Goal: Transaction & Acquisition: Purchase product/service

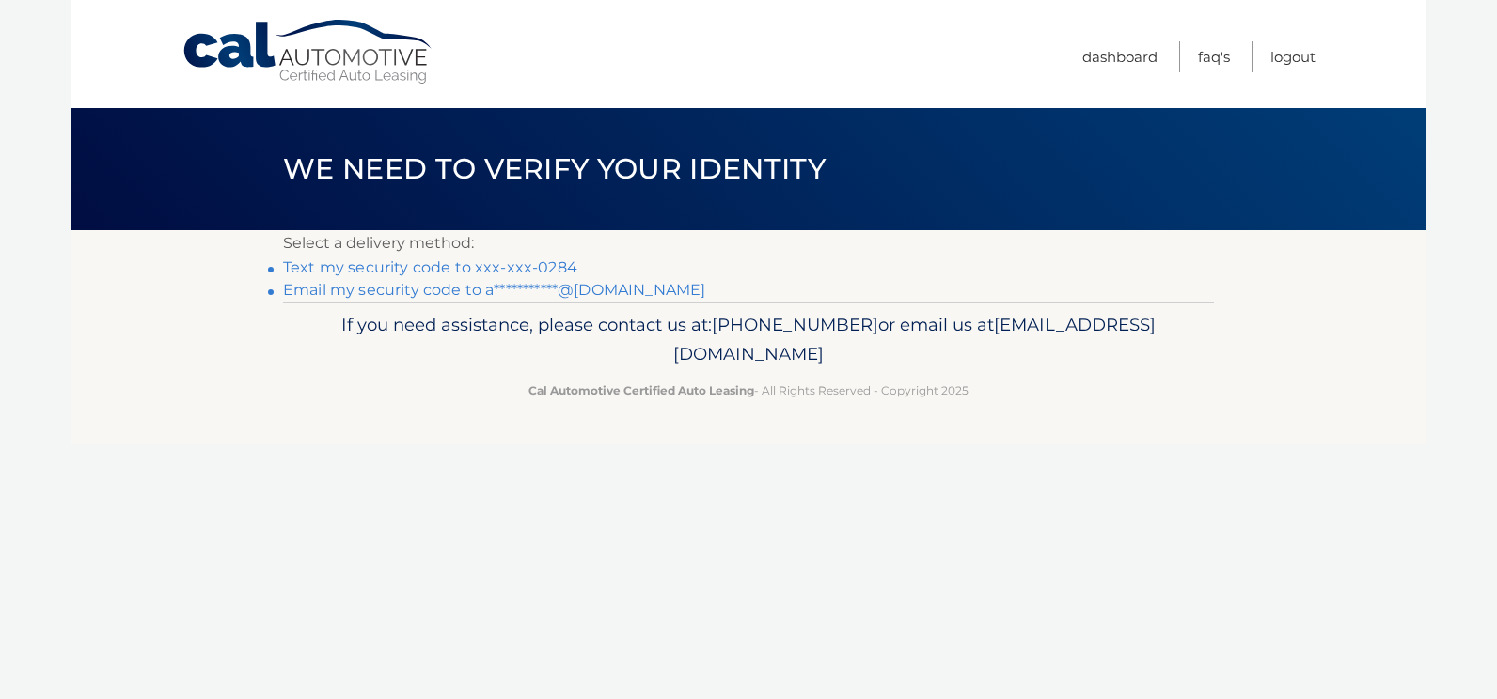
click at [489, 261] on link "Text my security code to xxx-xxx-0284" at bounding box center [430, 268] width 294 height 18
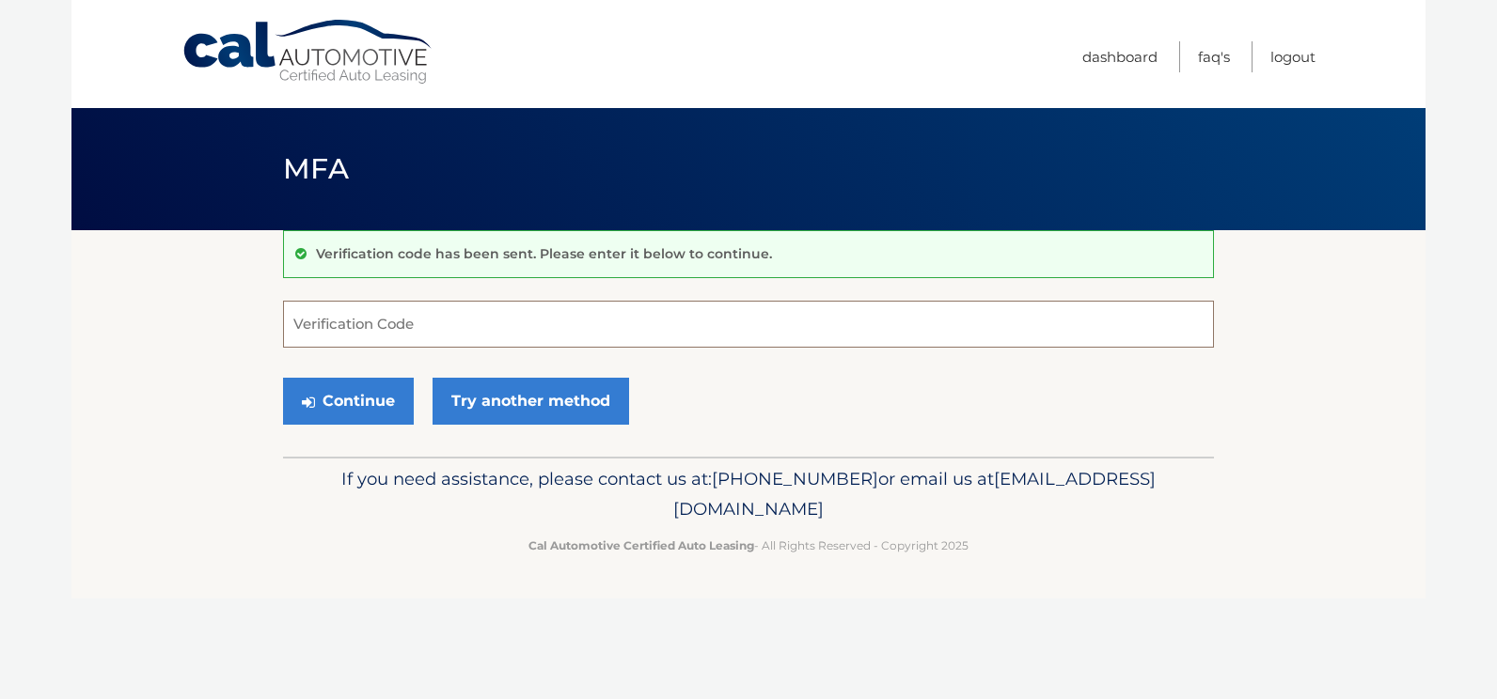
click at [456, 311] on input "Verification Code" at bounding box center [748, 324] width 931 height 47
type input "114254"
click at [283, 378] on button "Continue" at bounding box center [348, 401] width 131 height 47
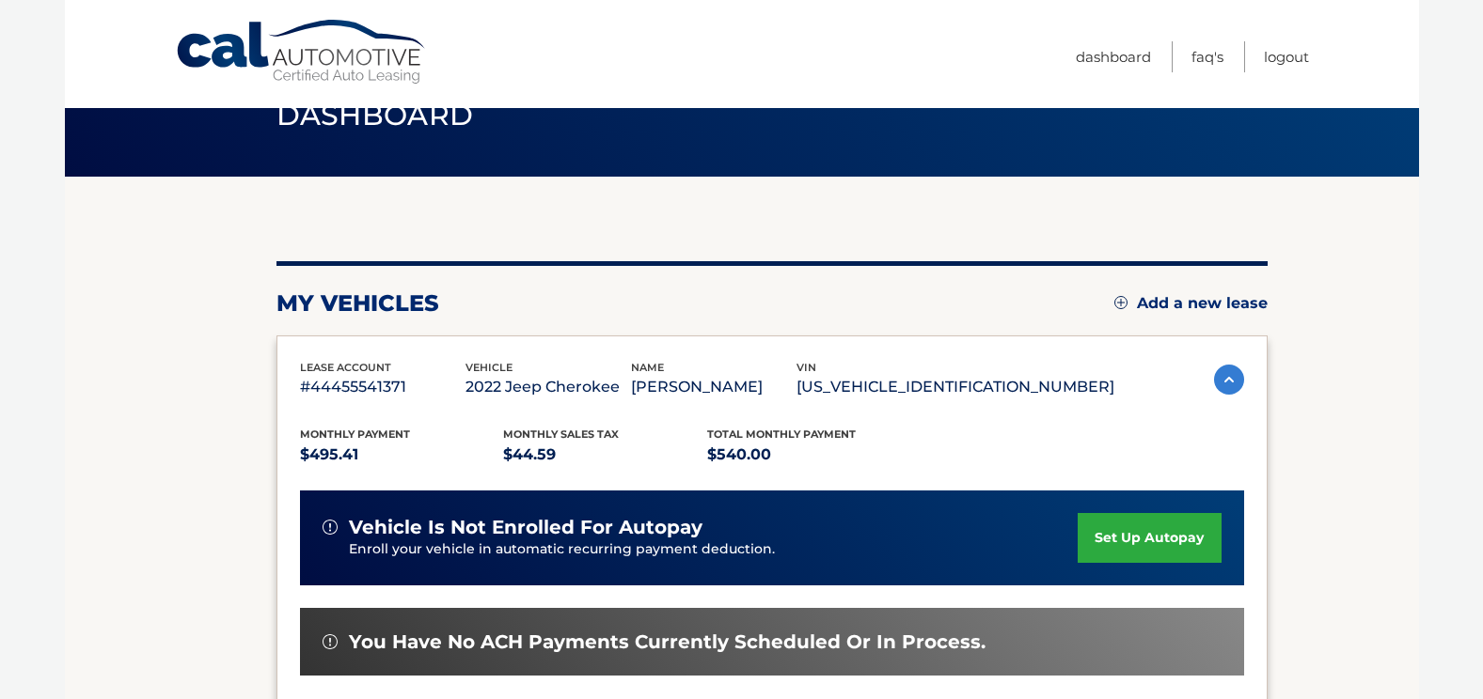
scroll to position [440, 0]
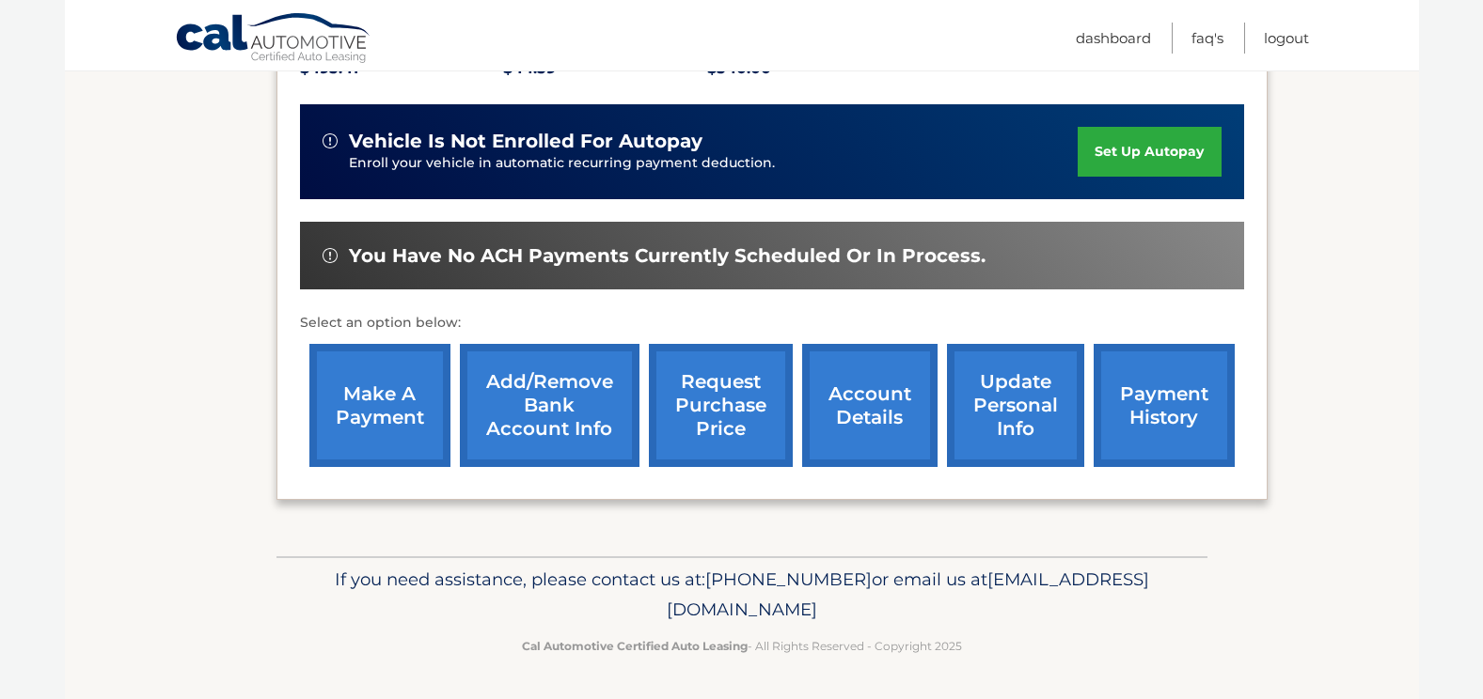
click at [333, 416] on link "make a payment" at bounding box center [379, 405] width 141 height 123
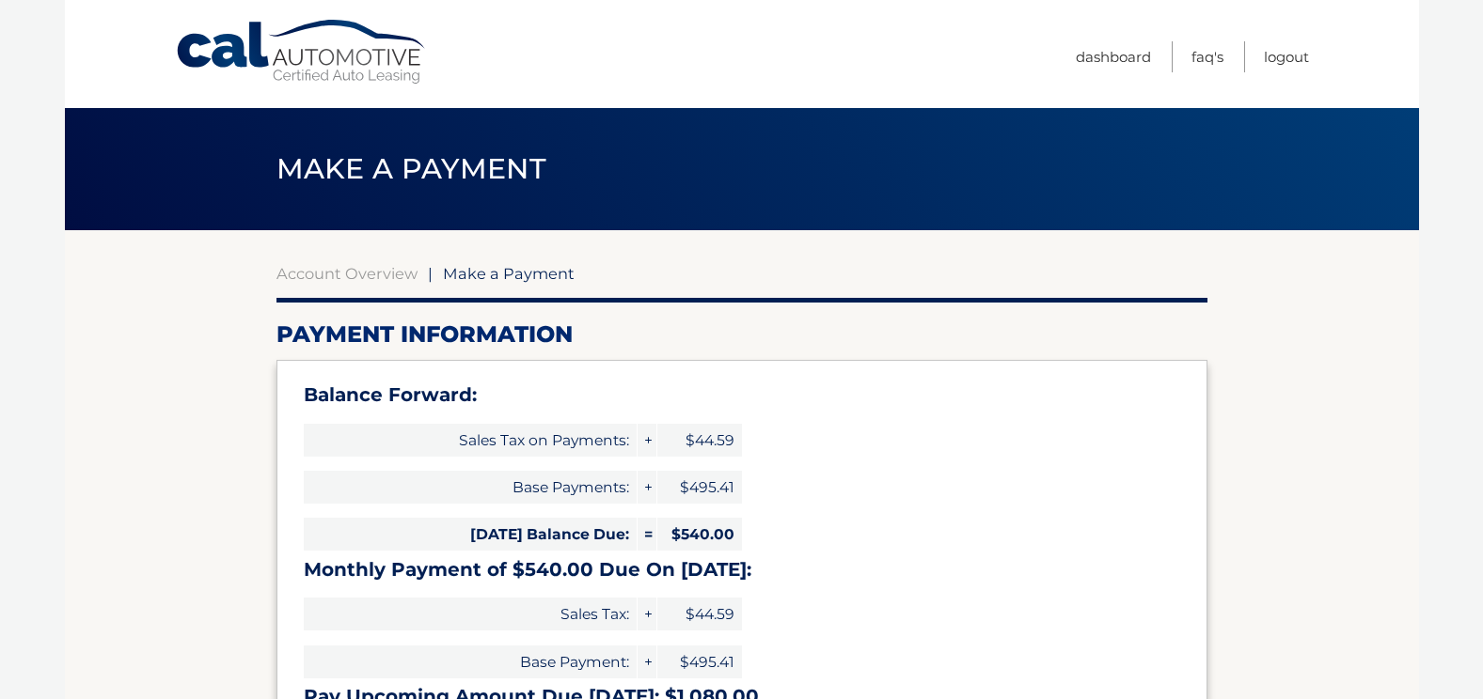
select select "NmNhMThhZDItZTBiMC00ODdiLWE0YzItYzgyOWY0ZjIwN2Q2"
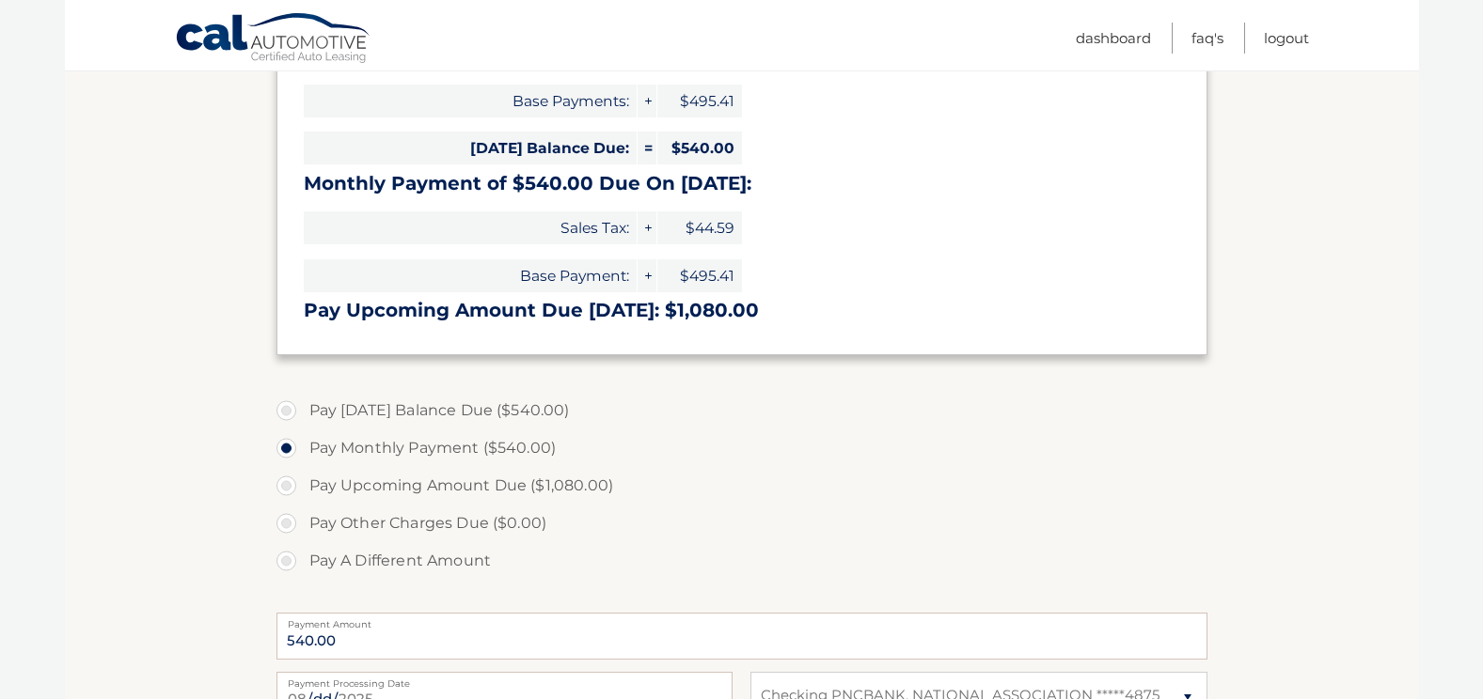
scroll to position [470, 0]
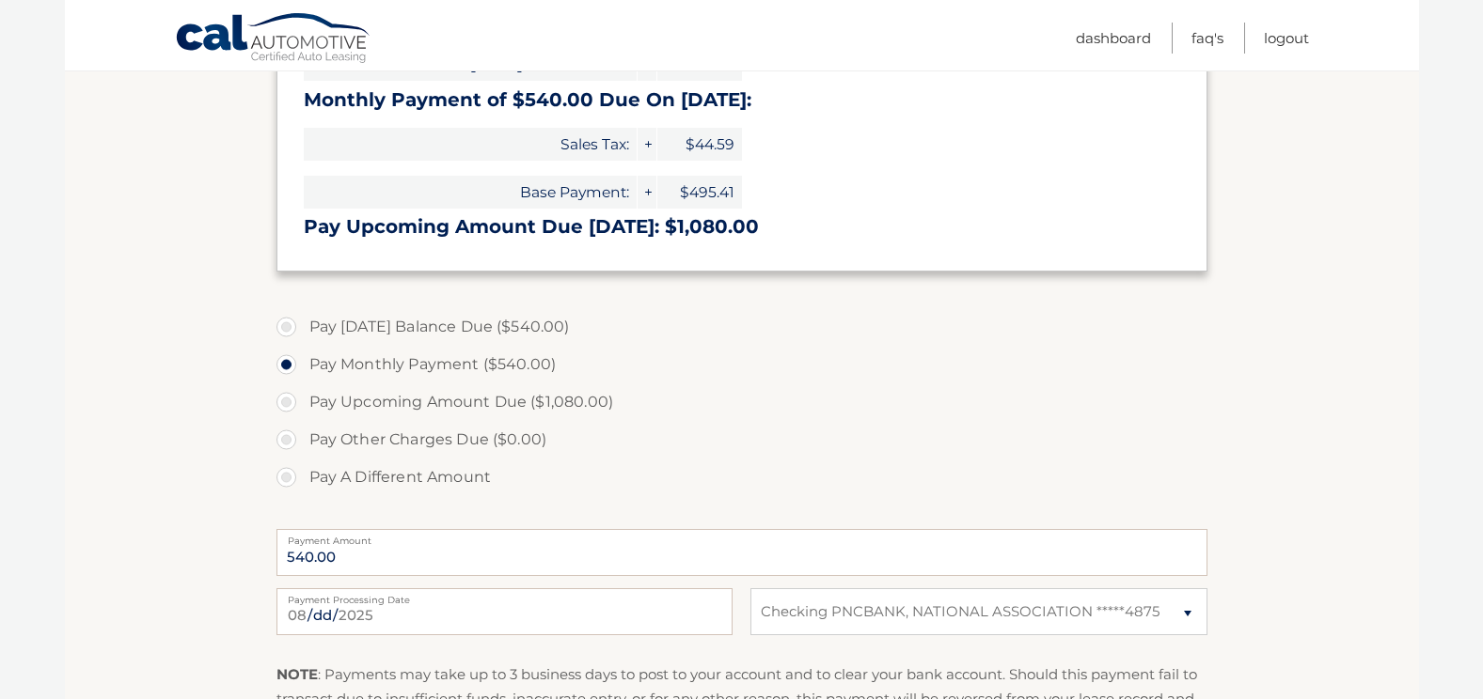
click at [413, 308] on label "Pay Today's Balance Due ($540.00)" at bounding box center [741, 327] width 931 height 38
click at [303, 308] on input "Pay Today's Balance Due ($540.00)" at bounding box center [293, 323] width 19 height 30
radio input "true"
click at [365, 352] on label "Pay Monthly Payment ($540.00)" at bounding box center [741, 365] width 931 height 38
click at [303, 352] on input "Pay Monthly Payment ($540.00)" at bounding box center [293, 361] width 19 height 30
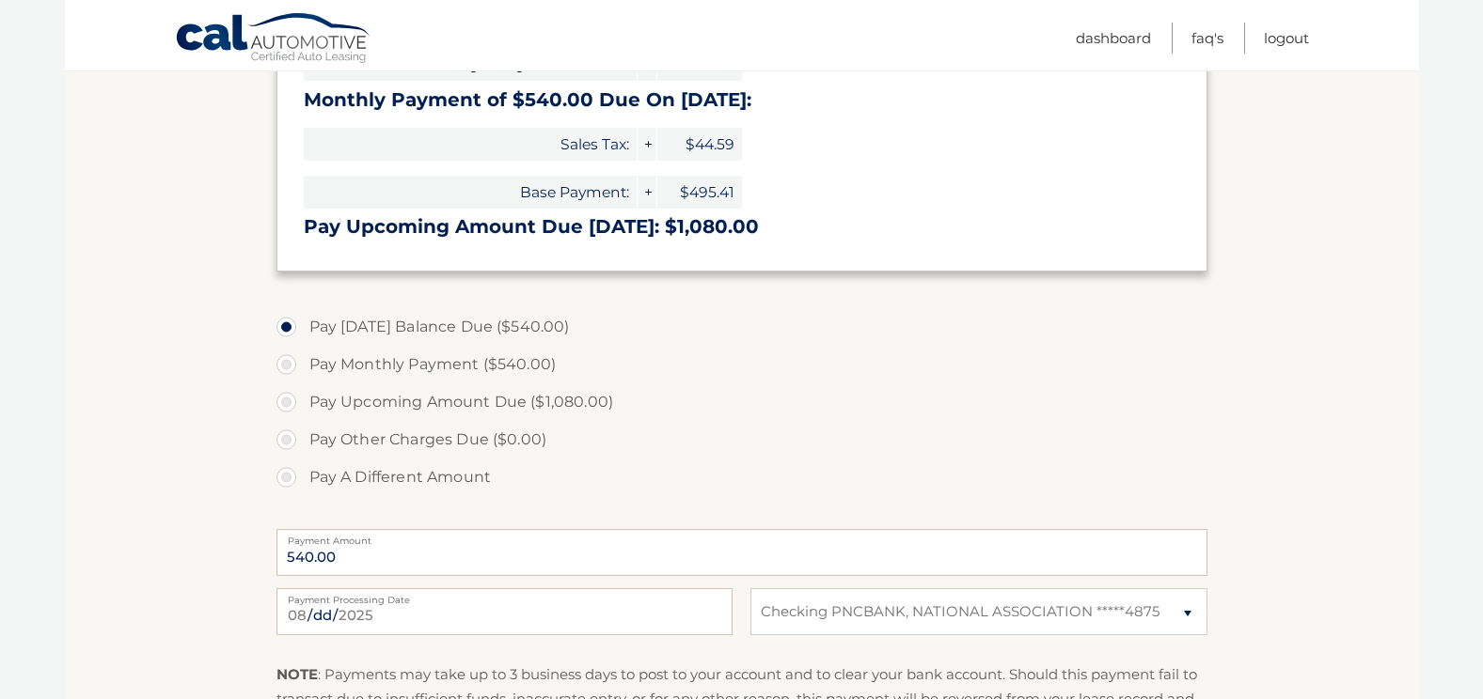
radio input "true"
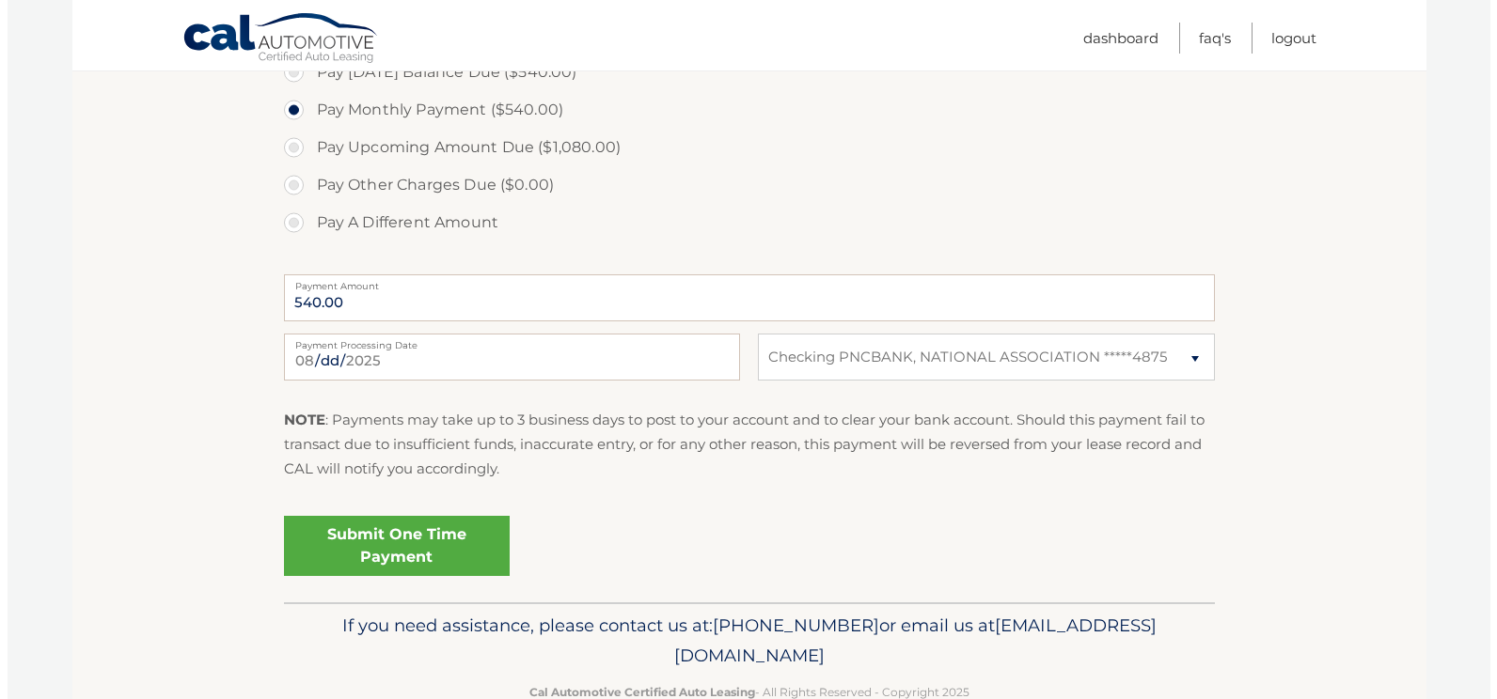
scroll to position [771, 0]
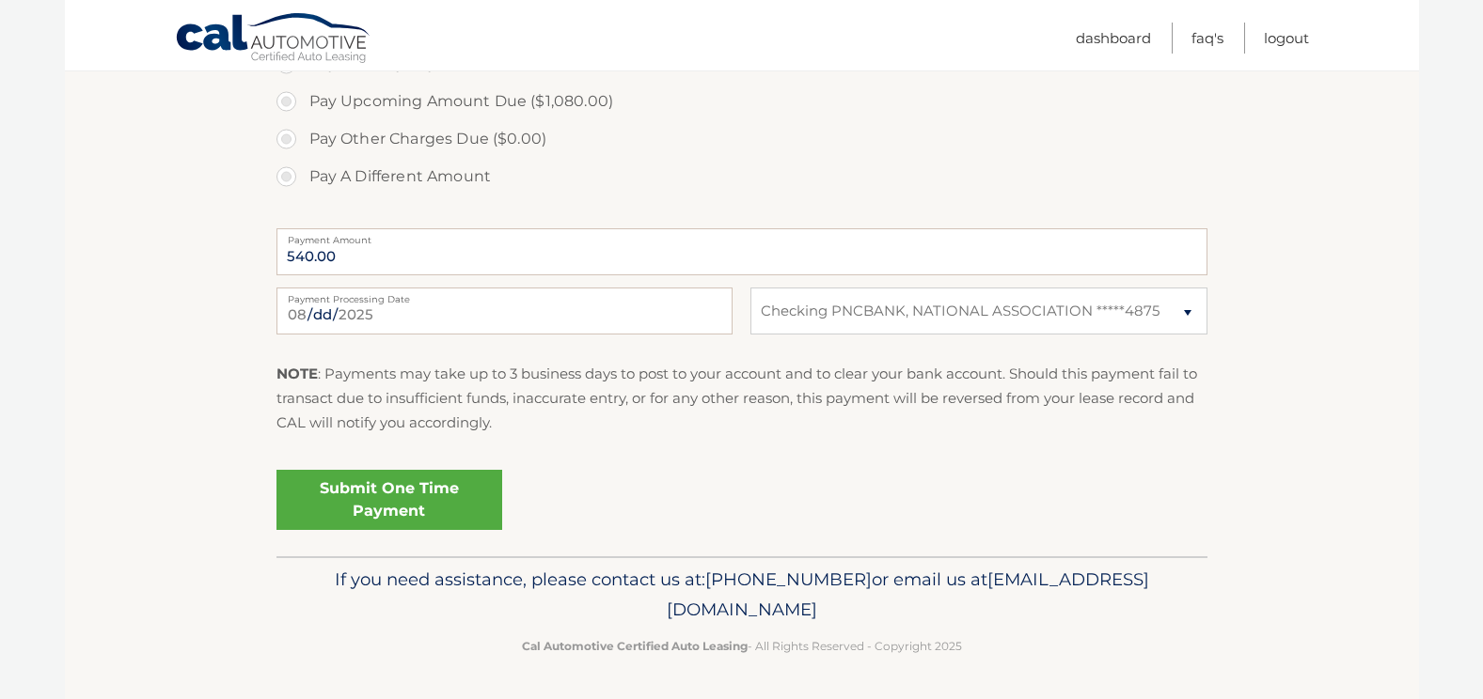
click at [375, 497] on link "Submit One Time Payment" at bounding box center [389, 500] width 226 height 60
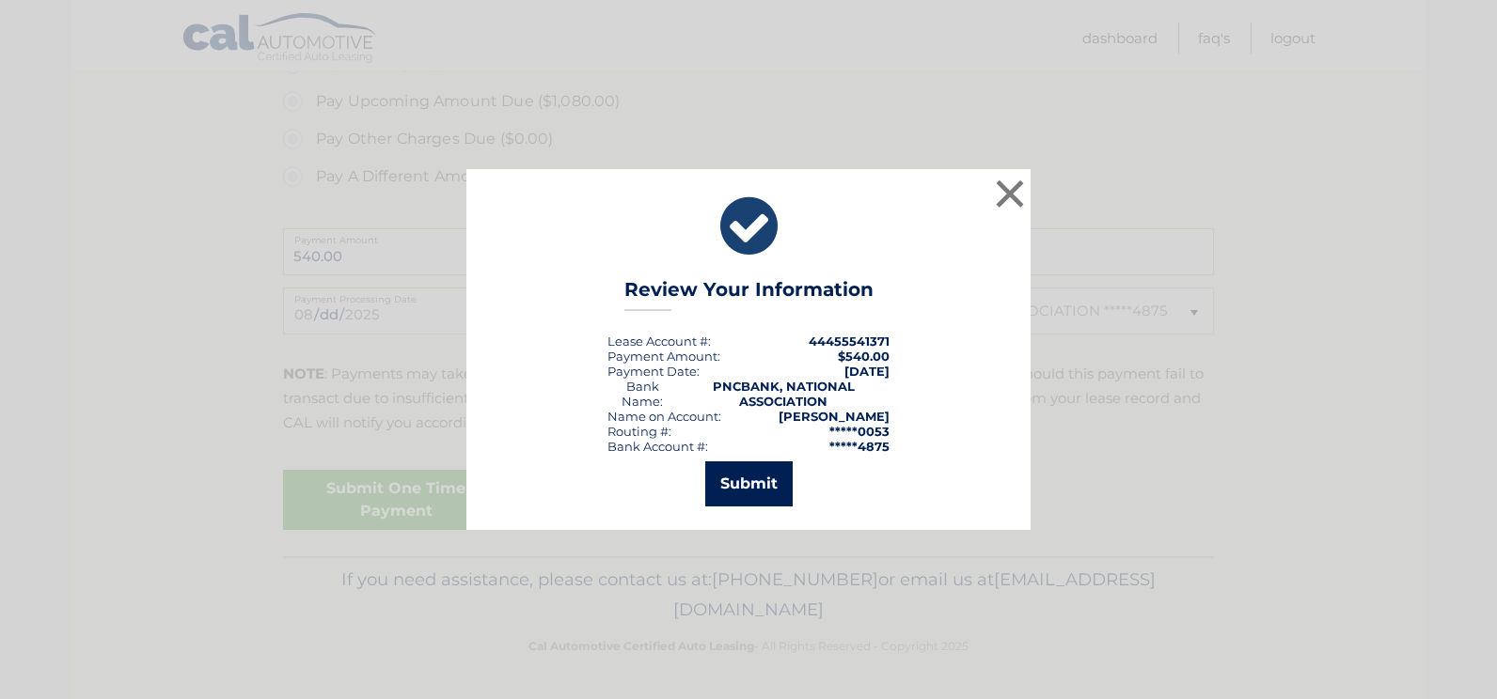
click at [764, 497] on button "Submit" at bounding box center [748, 484] width 87 height 45
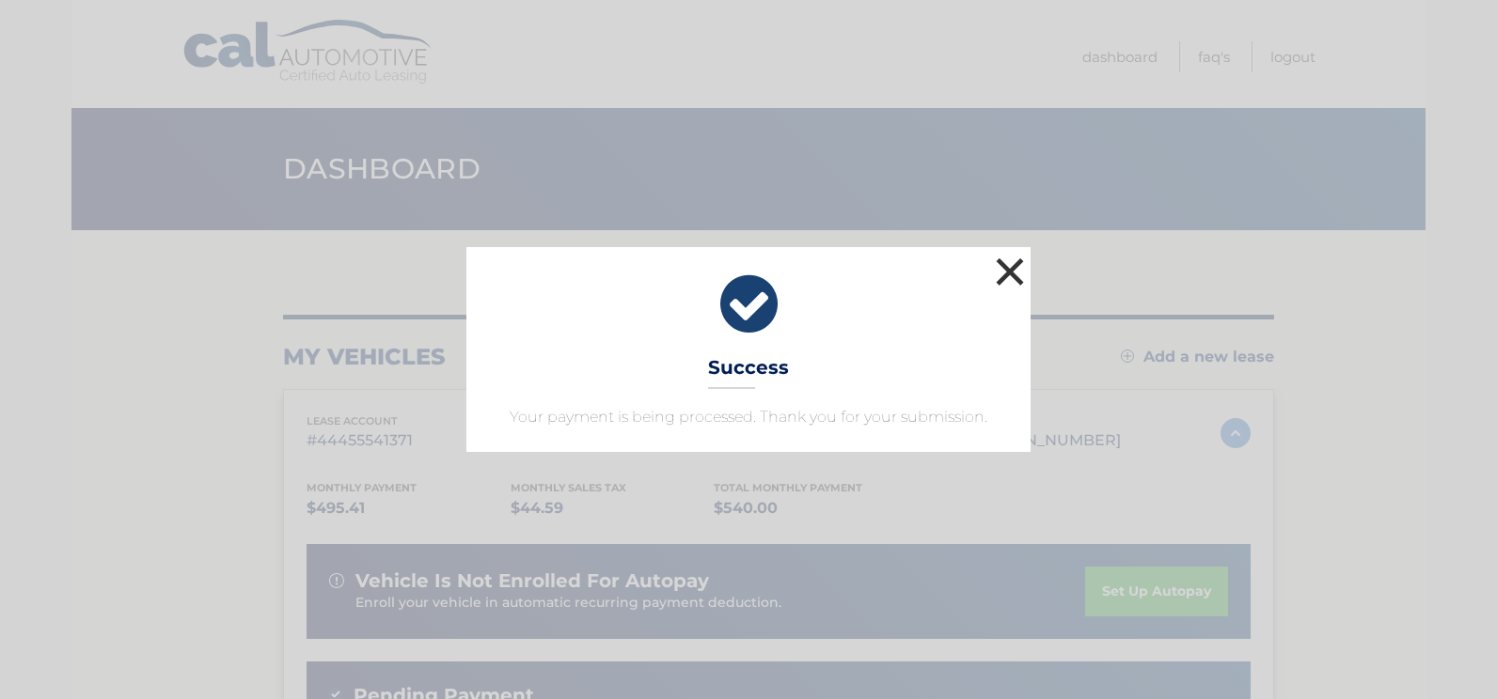
click at [1004, 270] on button "×" at bounding box center [1010, 272] width 38 height 38
